Goal: Task Accomplishment & Management: Complete application form

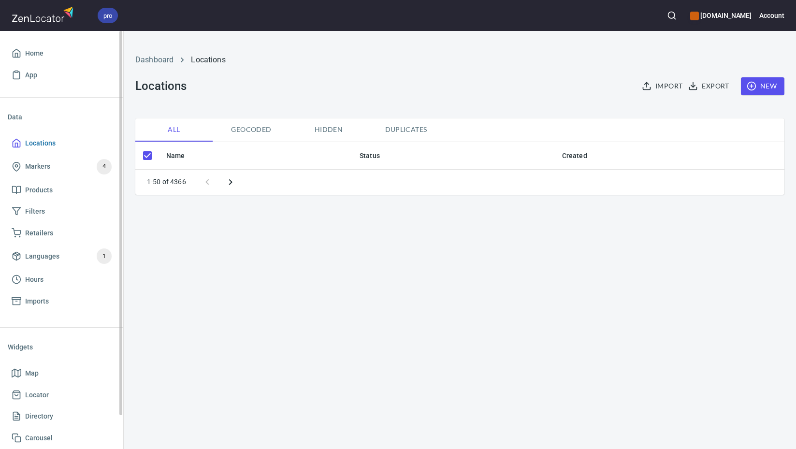
click at [63, 146] on span "Locations" at bounding box center [62, 143] width 100 height 12
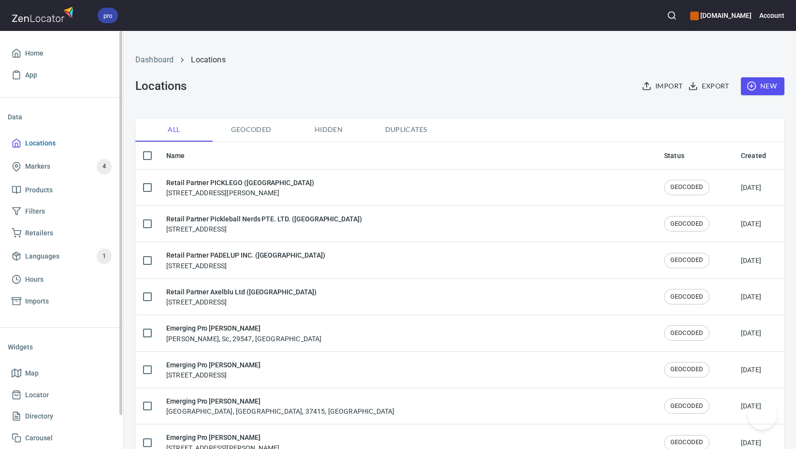
checkbox input "false"
click at [760, 87] on span "New" at bounding box center [762, 86] width 28 height 12
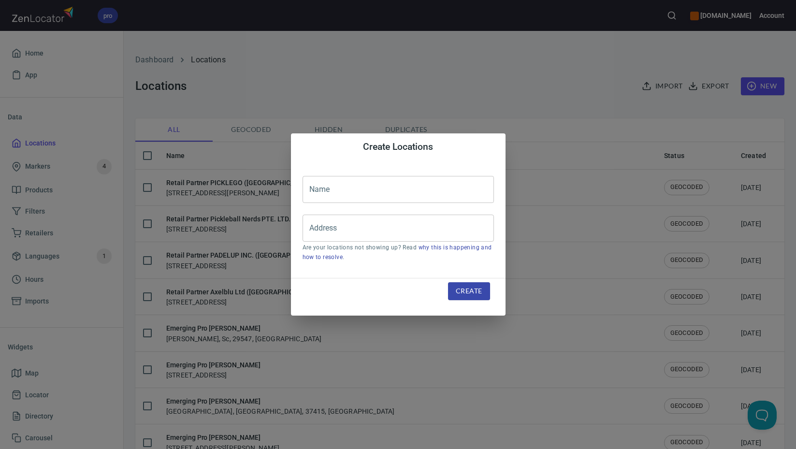
click at [428, 185] on input "text" at bounding box center [397, 189] width 191 height 27
paste input "CA - [GEOGRAPHIC_DATA] LLC"
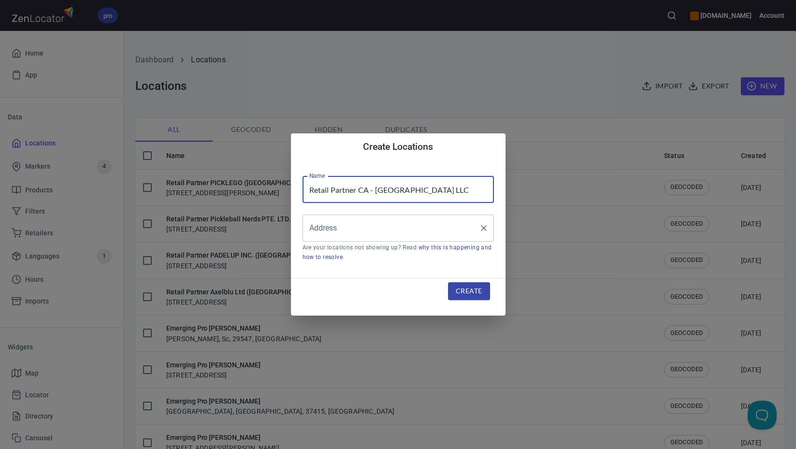
type input "Retail Partner CA - [GEOGRAPHIC_DATA] LLC"
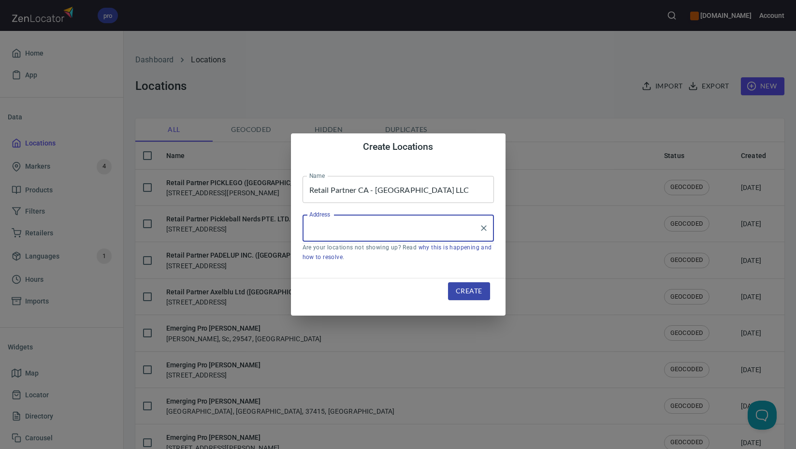
click at [416, 226] on input "Address" at bounding box center [391, 228] width 168 height 18
paste input "[STREET_ADDRESS]"
click at [420, 262] on li "[STREET_ADDRESS][US_STATE]" at bounding box center [397, 255] width 191 height 17
type input "[STREET_ADDRESS][US_STATE]"
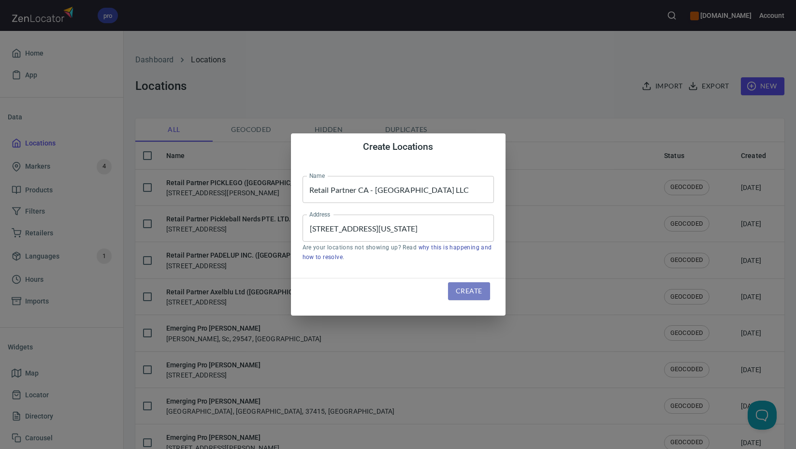
click at [479, 292] on span "Create" at bounding box center [468, 291] width 26 height 12
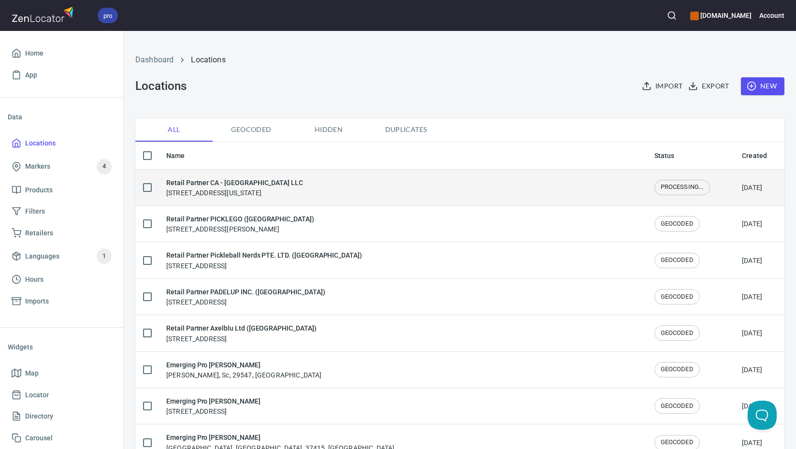
click at [303, 197] on div "Retail Partner CA - [GEOGRAPHIC_DATA] LLC [STREET_ADDRESS][US_STATE]" at bounding box center [234, 187] width 137 height 20
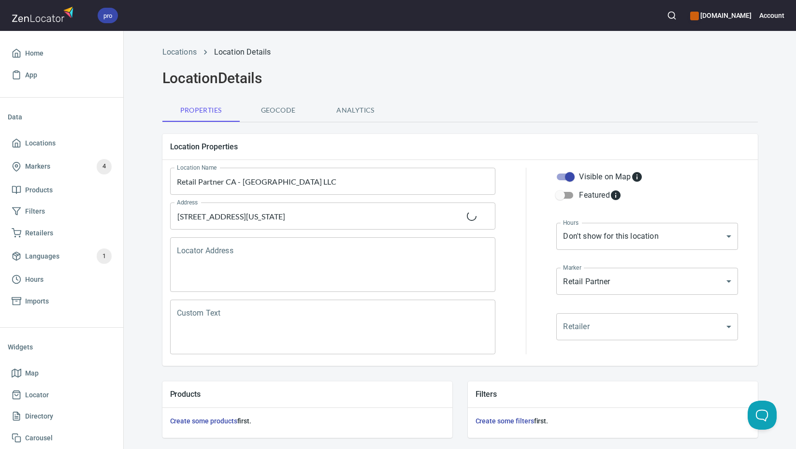
click at [311, 256] on textarea "Locator Address" at bounding box center [333, 264] width 312 height 37
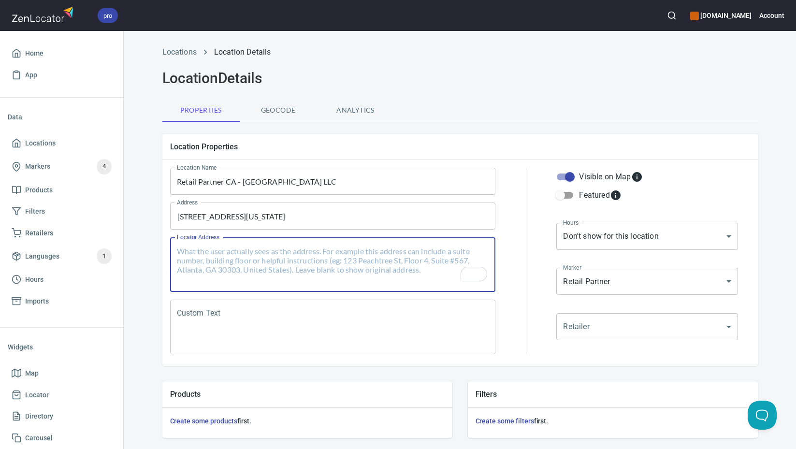
paste textarea "[STREET_ADDRESS][US_STATE]"
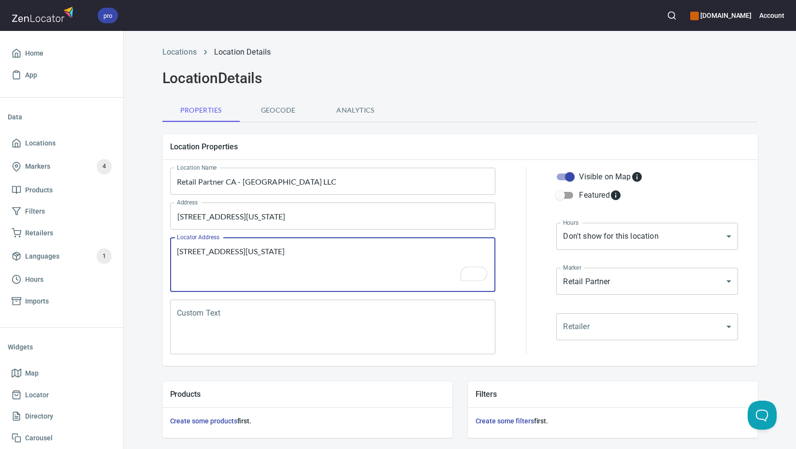
type textarea "[STREET_ADDRESS][US_STATE]"
click at [349, 317] on textarea "Custom Text" at bounding box center [333, 327] width 312 height 37
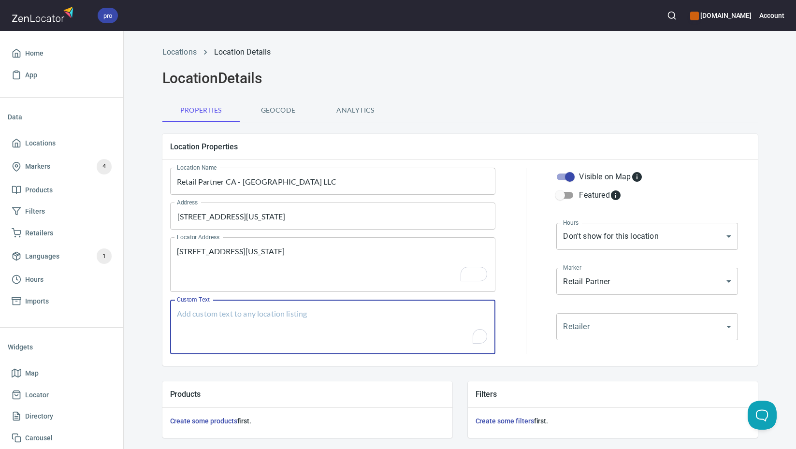
paste textarea "Brands Carried: SelkirkTMPR Gamma Return Policy: No Return Policy"
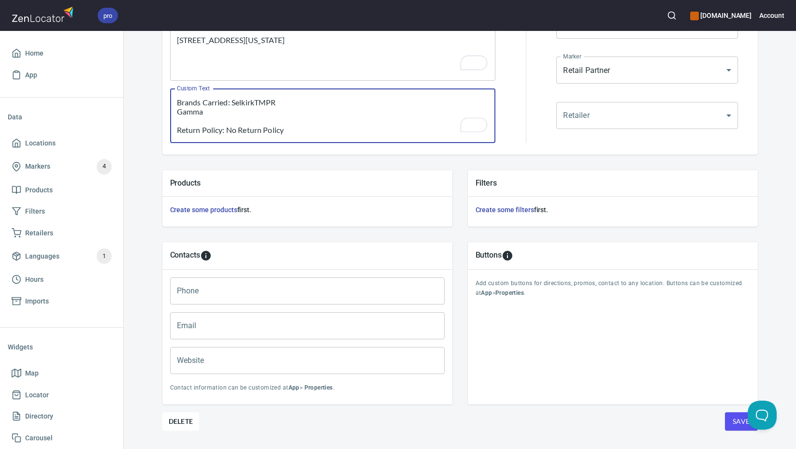
type textarea "Brands Carried: SelkirkTMPR Gamma Return Policy: No Return Policy"
click at [273, 297] on input "Phone" at bounding box center [307, 290] width 274 height 27
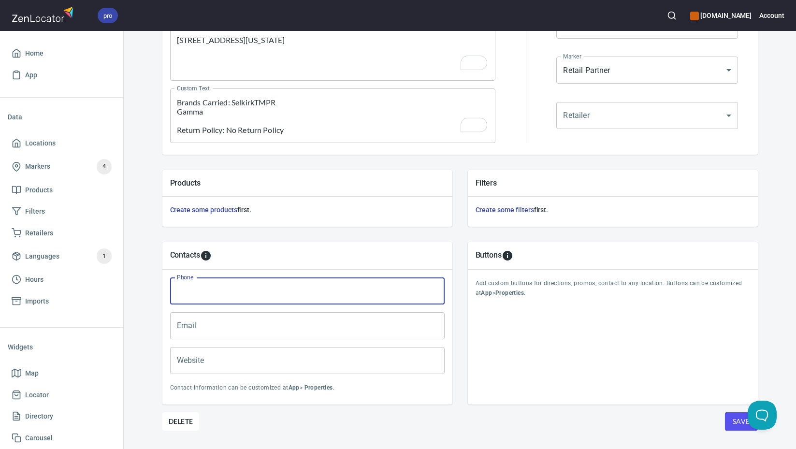
paste input "[PHONE_NUMBER]"
type input "[PHONE_NUMBER]"
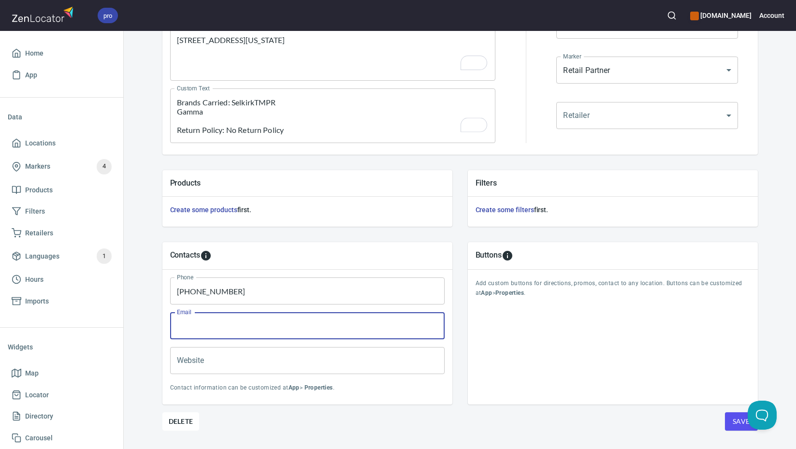
click at [326, 333] on input "Email" at bounding box center [307, 325] width 274 height 27
paste input "[EMAIL_ADDRESS][DOMAIN_NAME]"
type input "[EMAIL_ADDRESS][DOMAIN_NAME]"
click at [298, 366] on input "Website" at bounding box center [307, 360] width 274 height 27
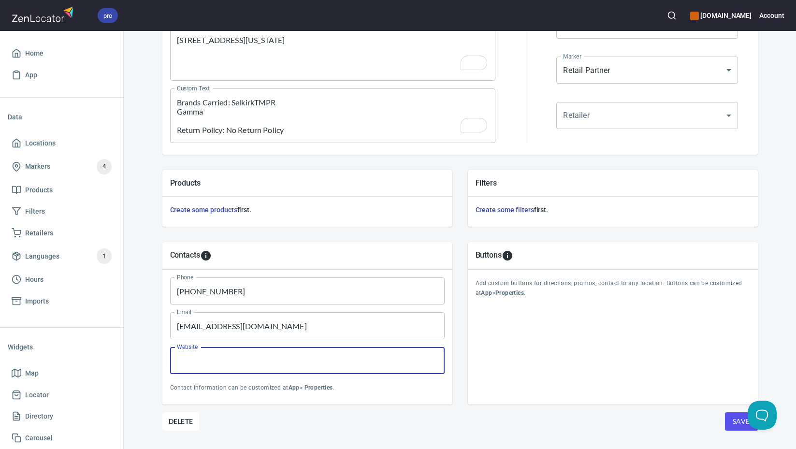
paste input "[URL][DOMAIN_NAME]"
type input "[URL][DOMAIN_NAME]"
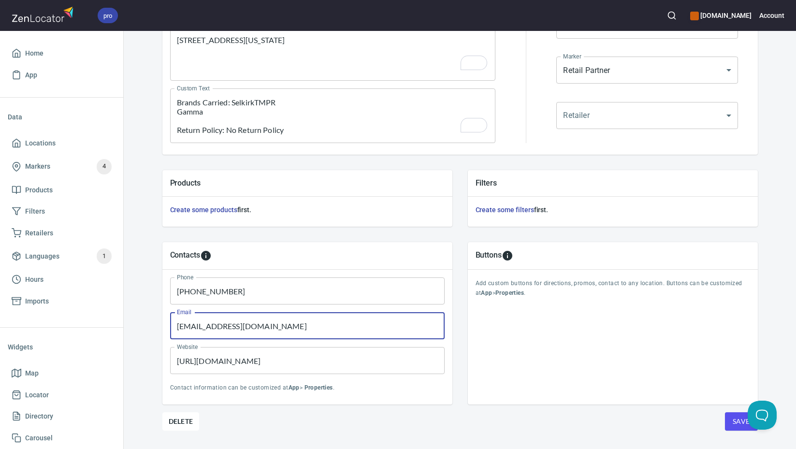
click at [354, 335] on input "[EMAIL_ADDRESS][DOMAIN_NAME]" at bounding box center [307, 325] width 274 height 27
paste input "[PERSON_NAME][EMAIL_ADDRESS][PERSON_NAME]"
type input "[PERSON_NAME][EMAIL_ADDRESS][PERSON_NAME][DOMAIN_NAME]"
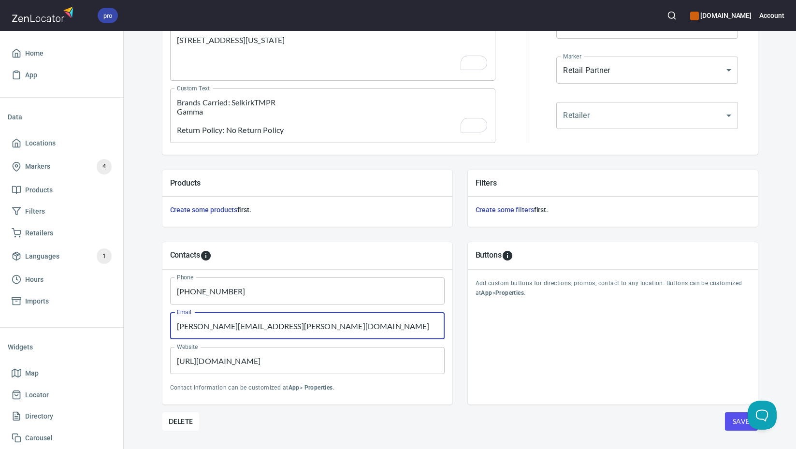
click at [732, 422] on span "Save" at bounding box center [740, 421] width 17 height 12
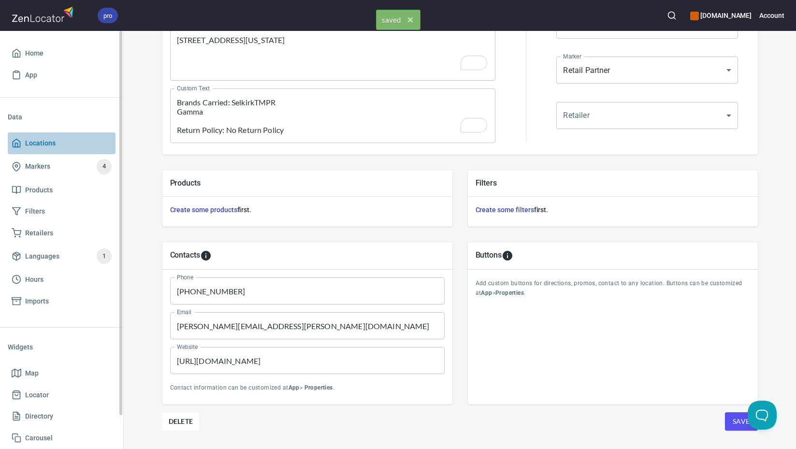
click at [64, 146] on span "Locations" at bounding box center [62, 143] width 100 height 12
